Goal: Transaction & Acquisition: Purchase product/service

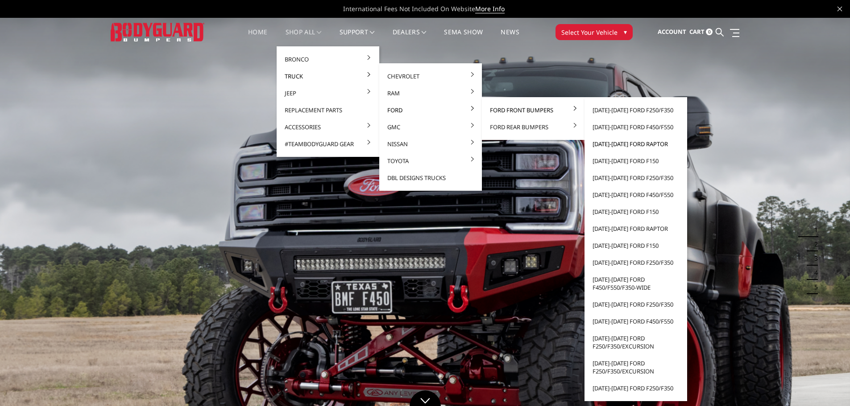
click at [618, 144] on link "[DATE]-[DATE] Ford Raptor" at bounding box center [635, 144] width 95 height 17
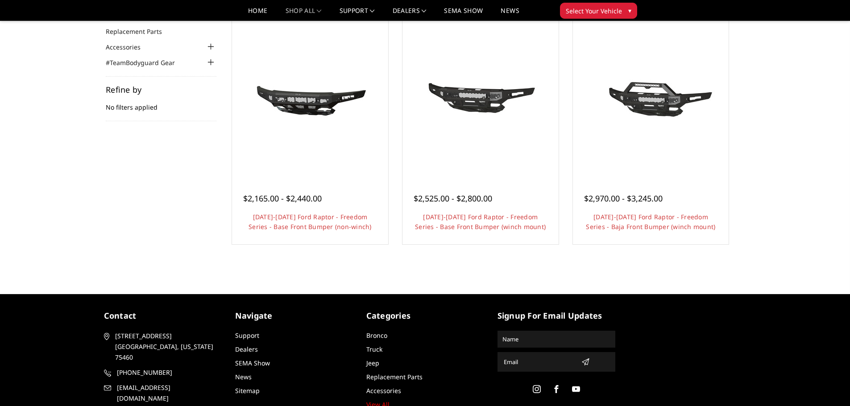
scroll to position [45, 0]
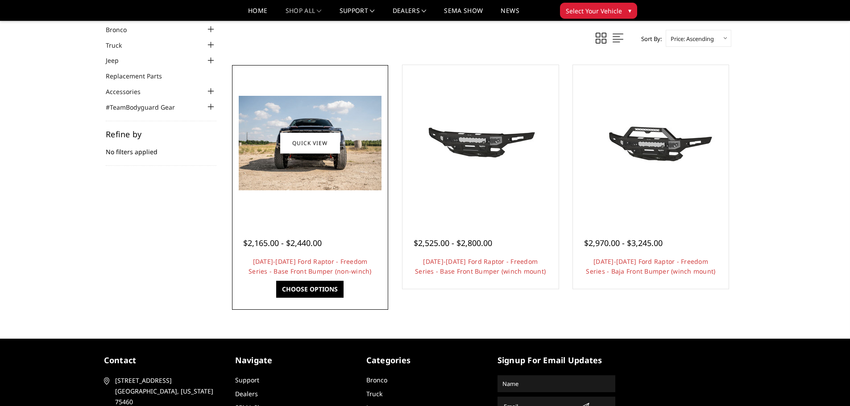
click at [294, 181] on img at bounding box center [310, 143] width 143 height 95
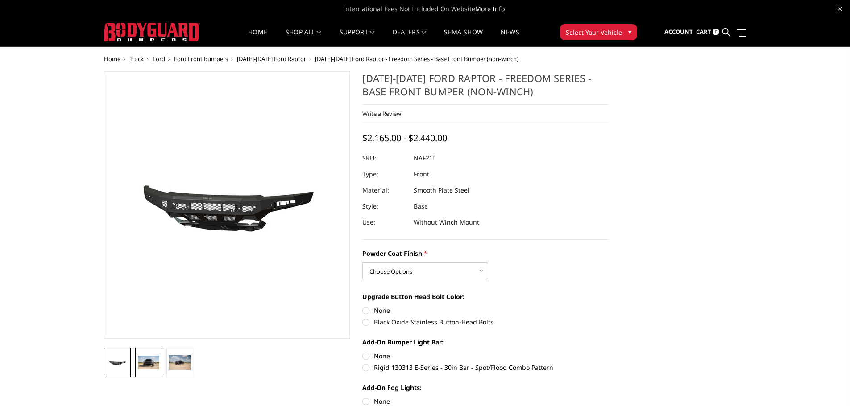
click at [151, 362] on img at bounding box center [148, 363] width 21 height 14
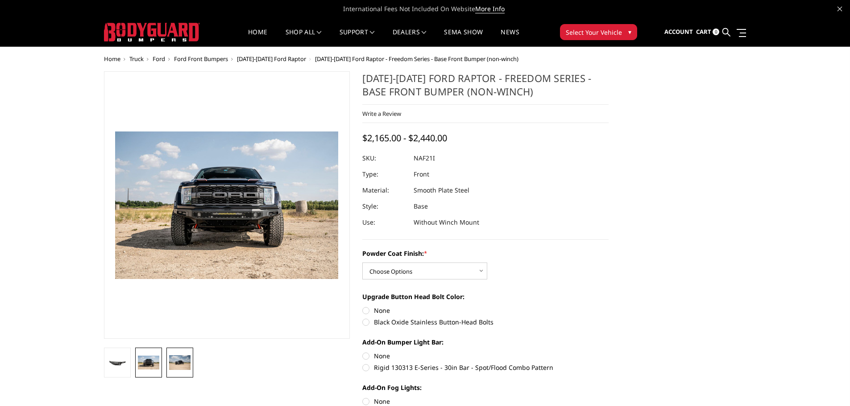
click at [187, 360] on img at bounding box center [179, 363] width 21 height 14
